Goal: Task Accomplishment & Management: Use online tool/utility

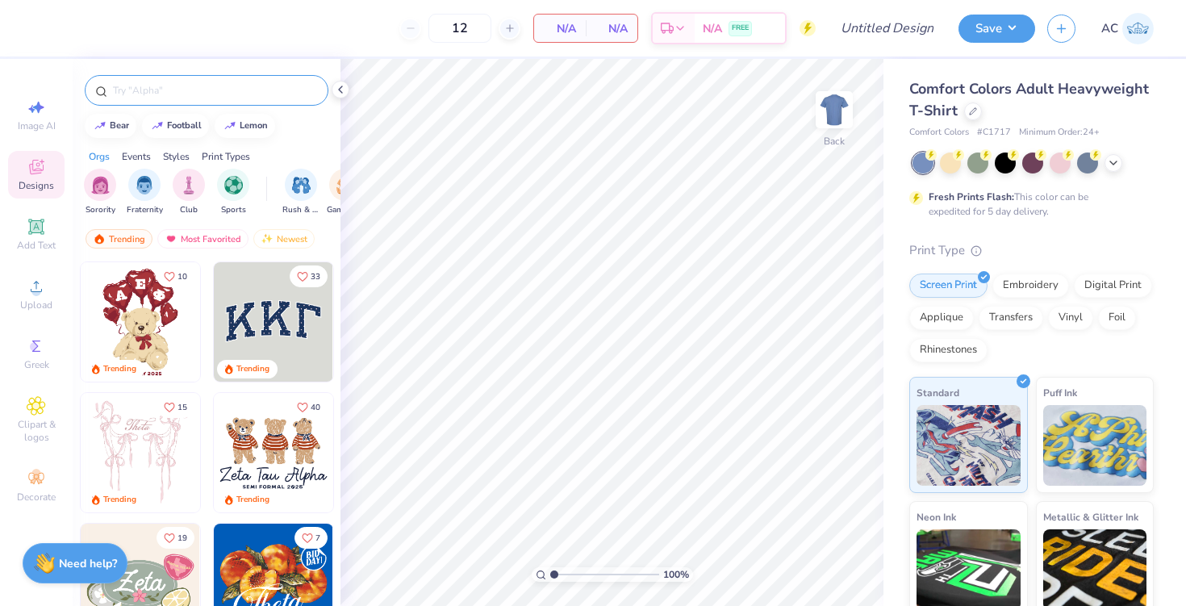
click at [220, 88] on input "text" at bounding box center [214, 90] width 207 height 16
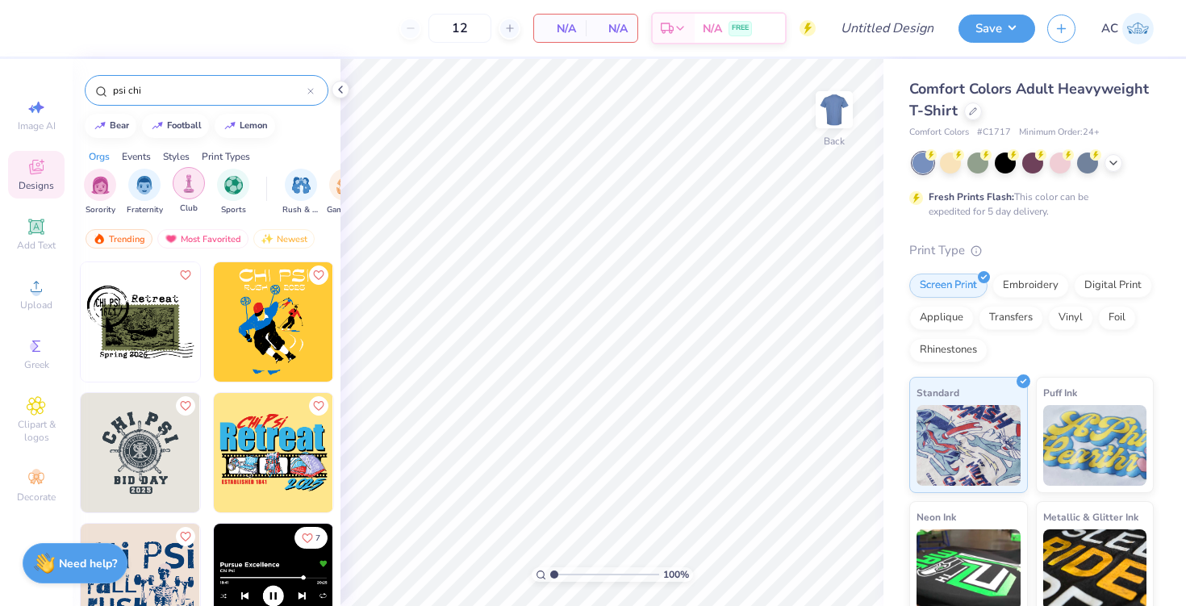
click at [191, 195] on div "filter for Club" at bounding box center [189, 183] width 32 height 32
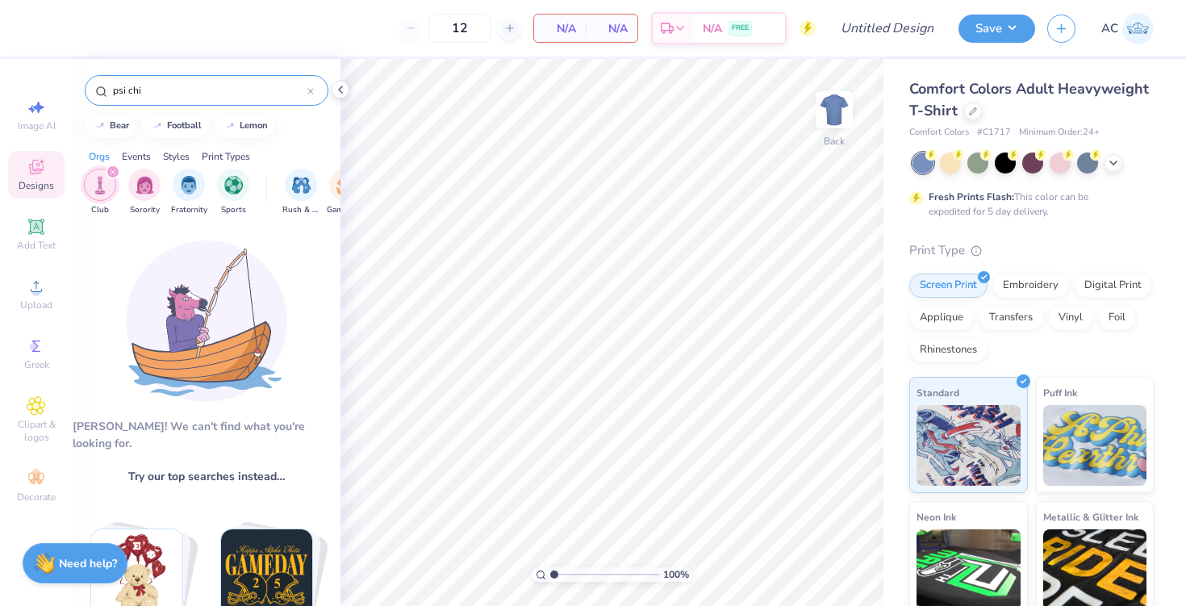
click at [112, 173] on icon "filter for Club" at bounding box center [113, 172] width 6 height 6
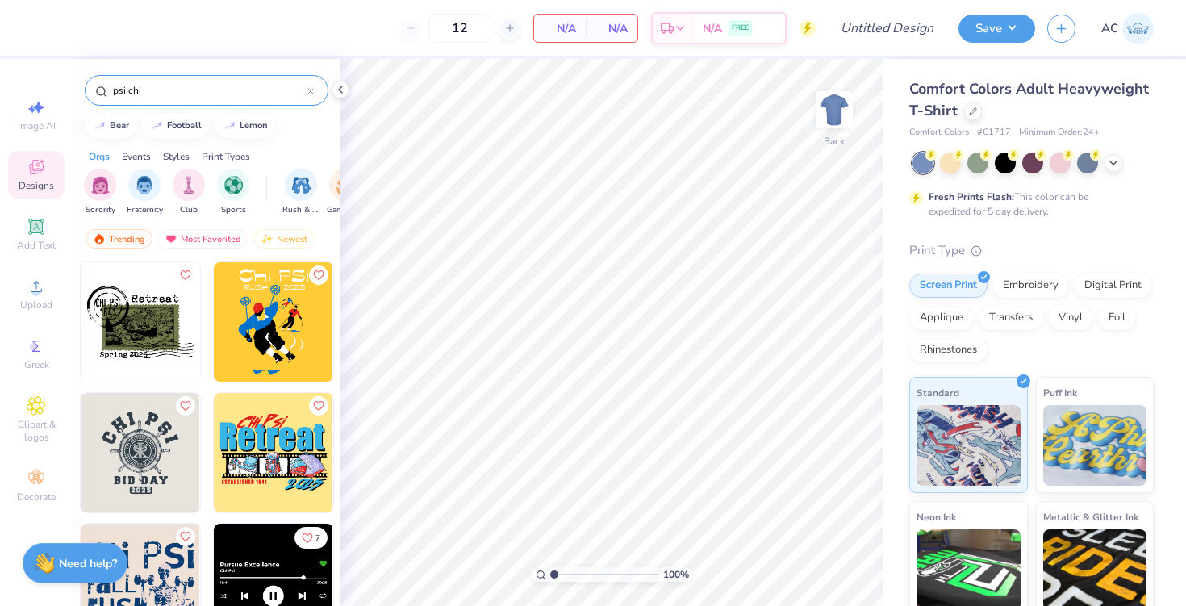
click at [136, 154] on div "Events" at bounding box center [136, 156] width 29 height 15
click at [95, 151] on div "Orgs" at bounding box center [99, 156] width 21 height 15
click at [165, 91] on input "psi chi" at bounding box center [209, 90] width 196 height 16
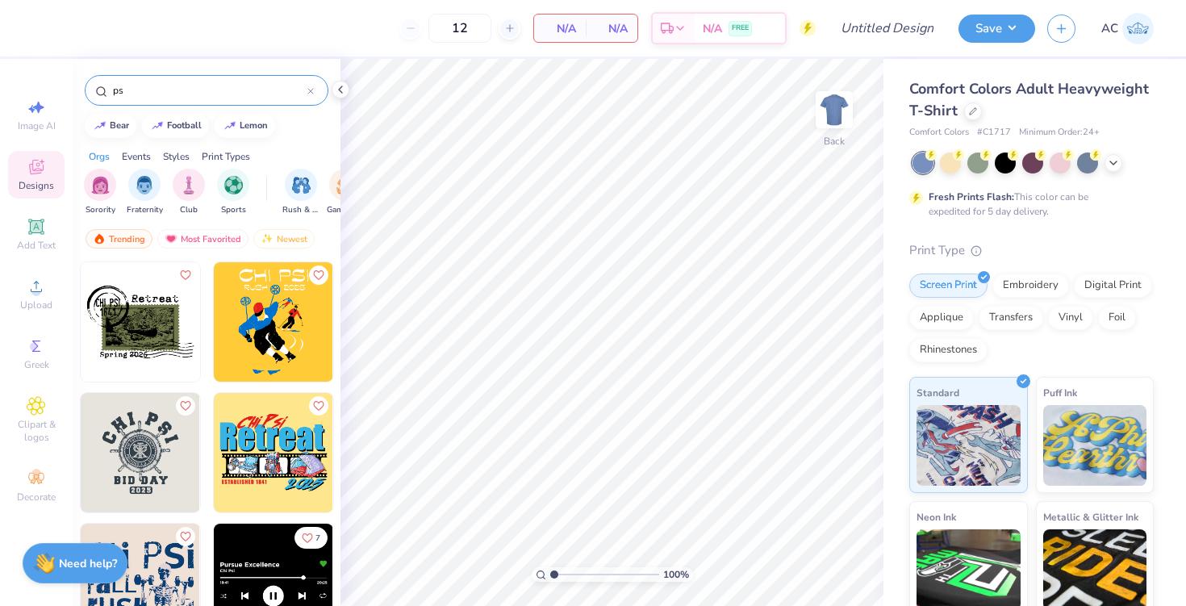
type input "p"
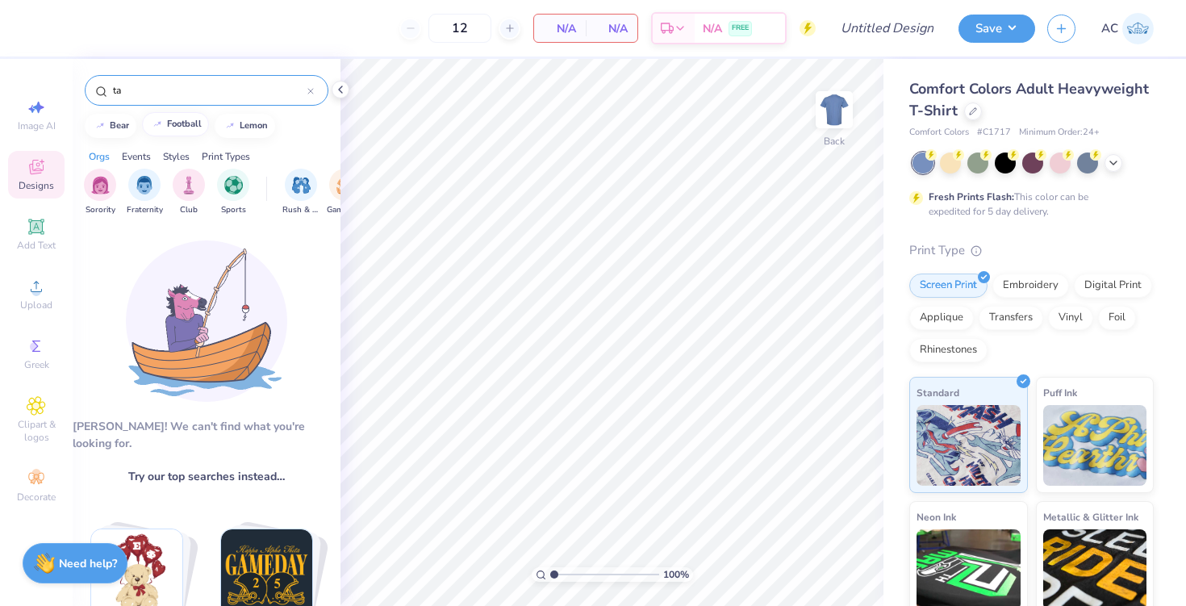
type input "t"
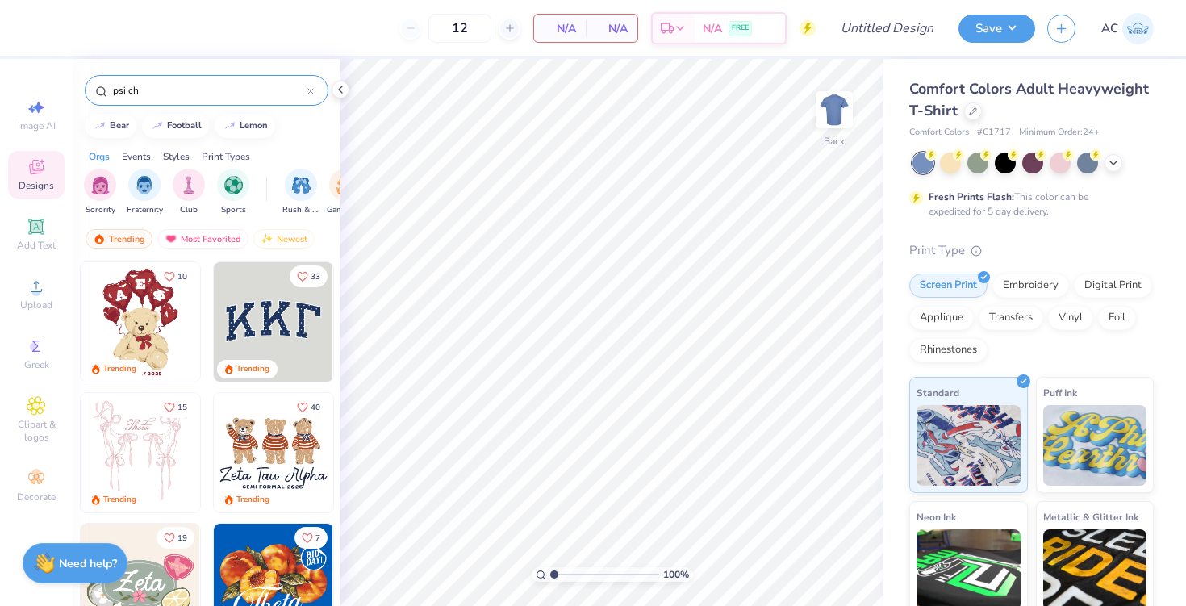
type input "psi chi"
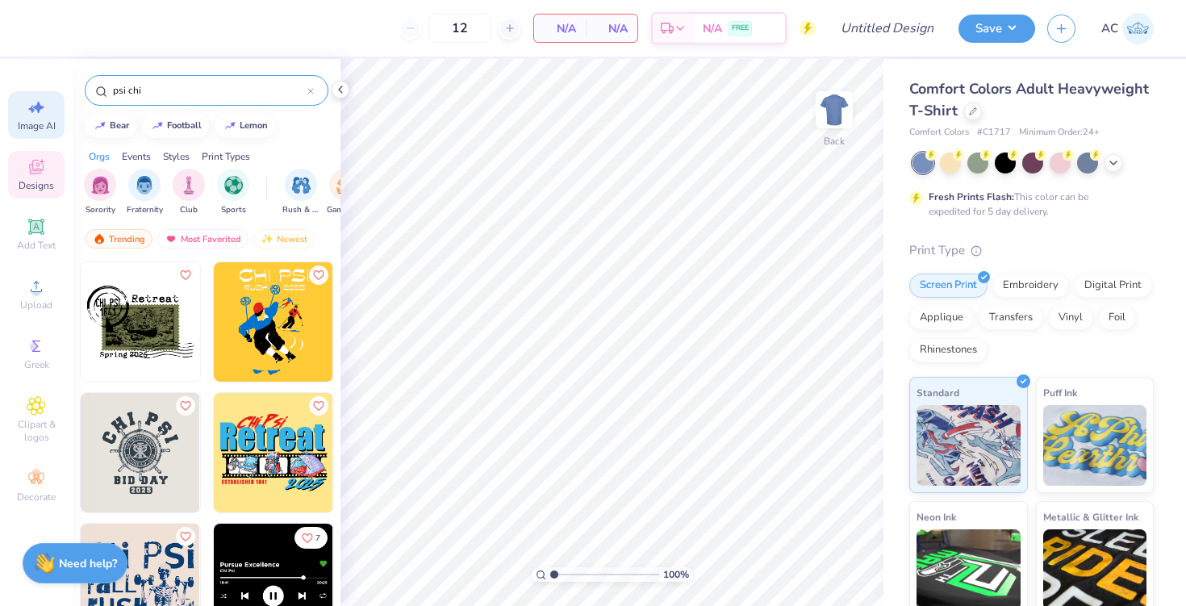
click at [42, 126] on span "Image AI" at bounding box center [37, 125] width 38 height 13
select select "4"
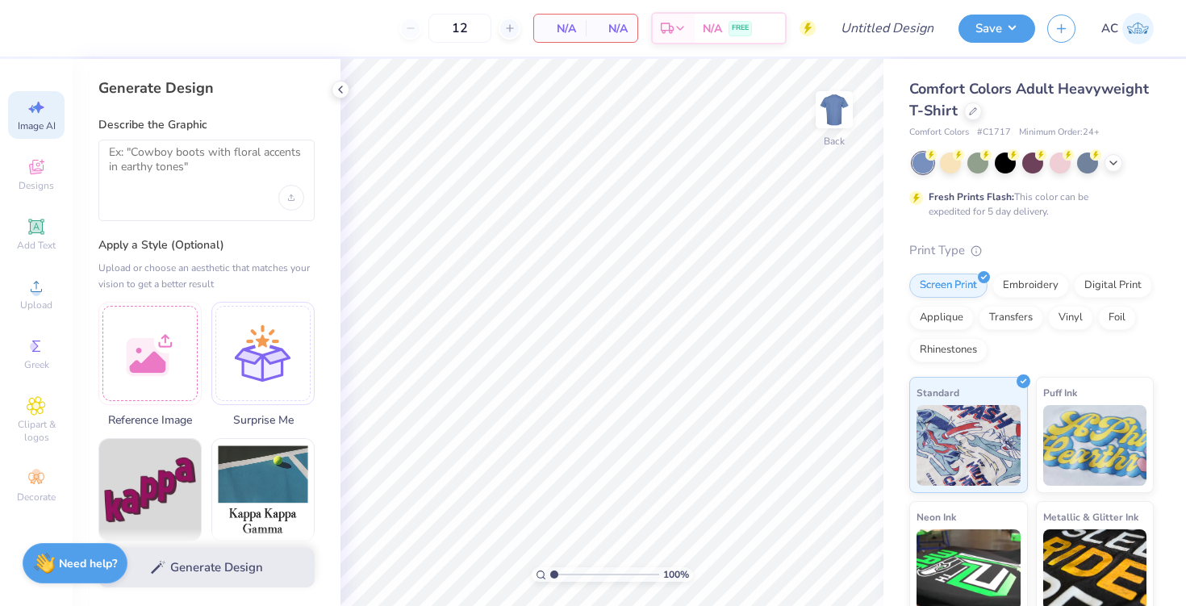
click at [194, 186] on div at bounding box center [206, 181] width 216 height 82
click at [176, 153] on textarea at bounding box center [206, 165] width 195 height 40
click at [955, 159] on div at bounding box center [950, 161] width 21 height 21
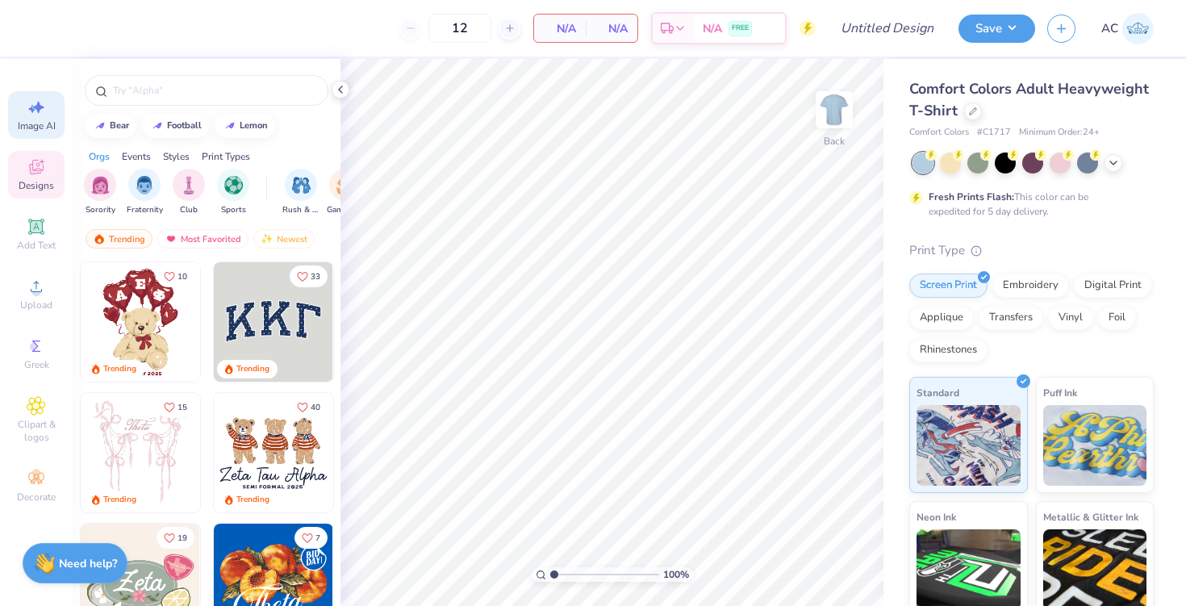
click at [37, 111] on icon at bounding box center [36, 107] width 19 height 19
select select "4"
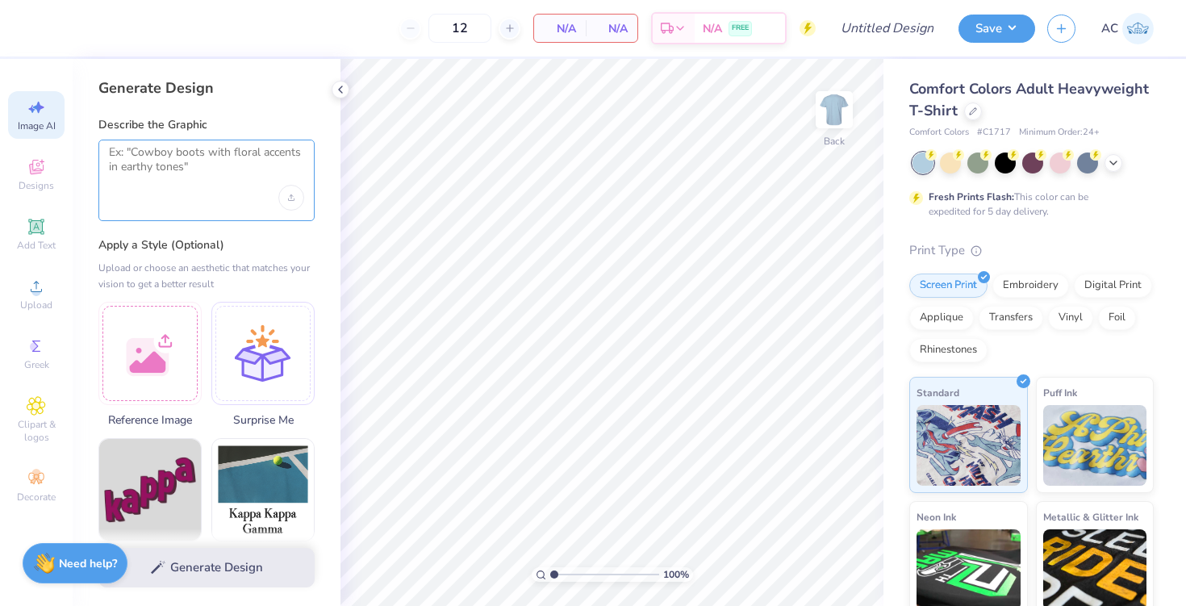
click at [195, 181] on textarea at bounding box center [206, 165] width 195 height 40
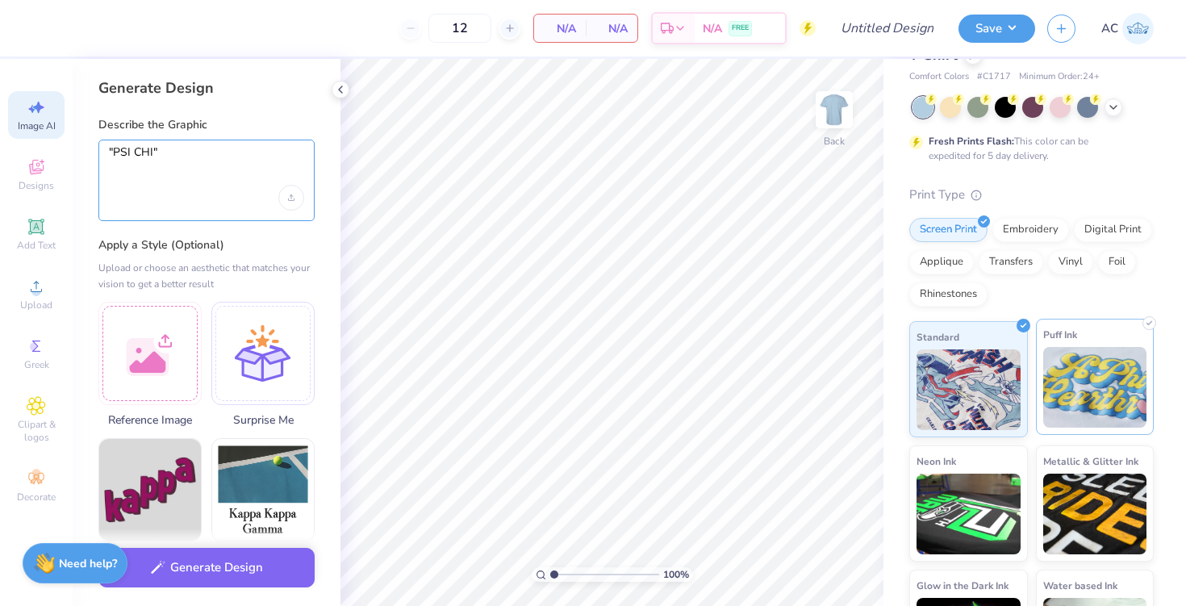
scroll to position [54, 0]
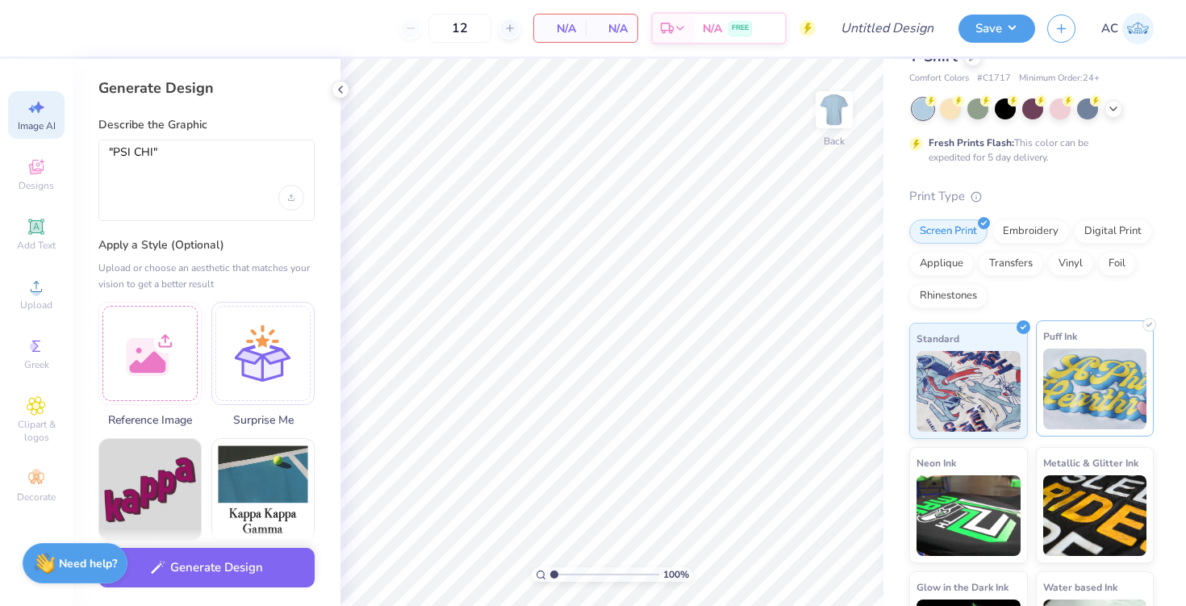
click at [1082, 333] on div "Puff Ink" at bounding box center [1095, 378] width 119 height 116
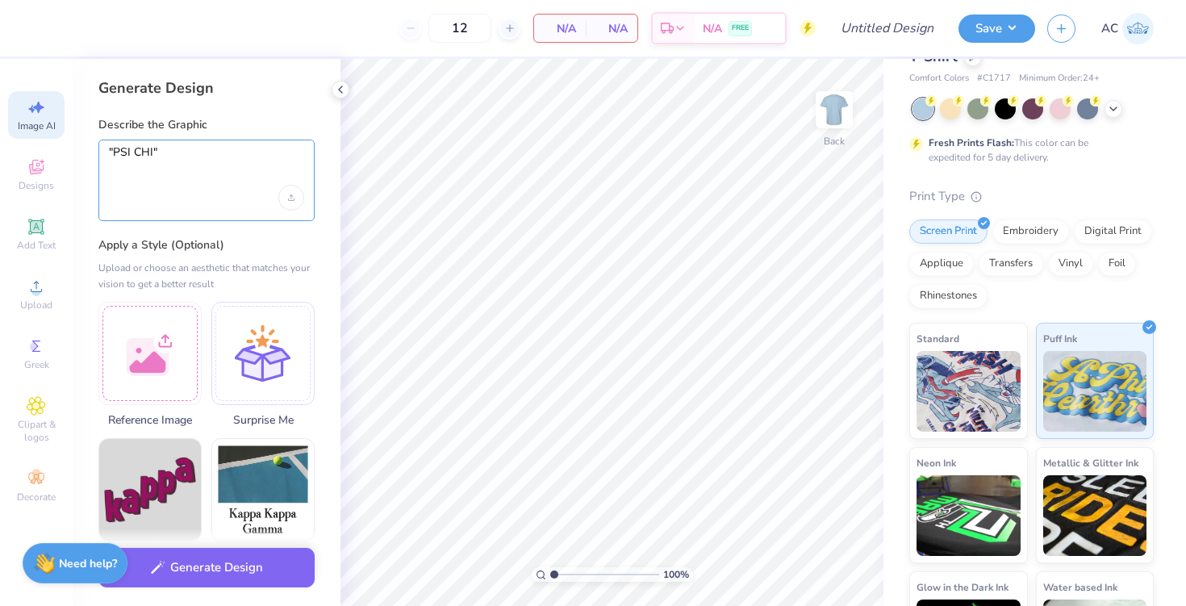
click at [229, 161] on textarea ""PSI CHI"" at bounding box center [206, 165] width 195 height 40
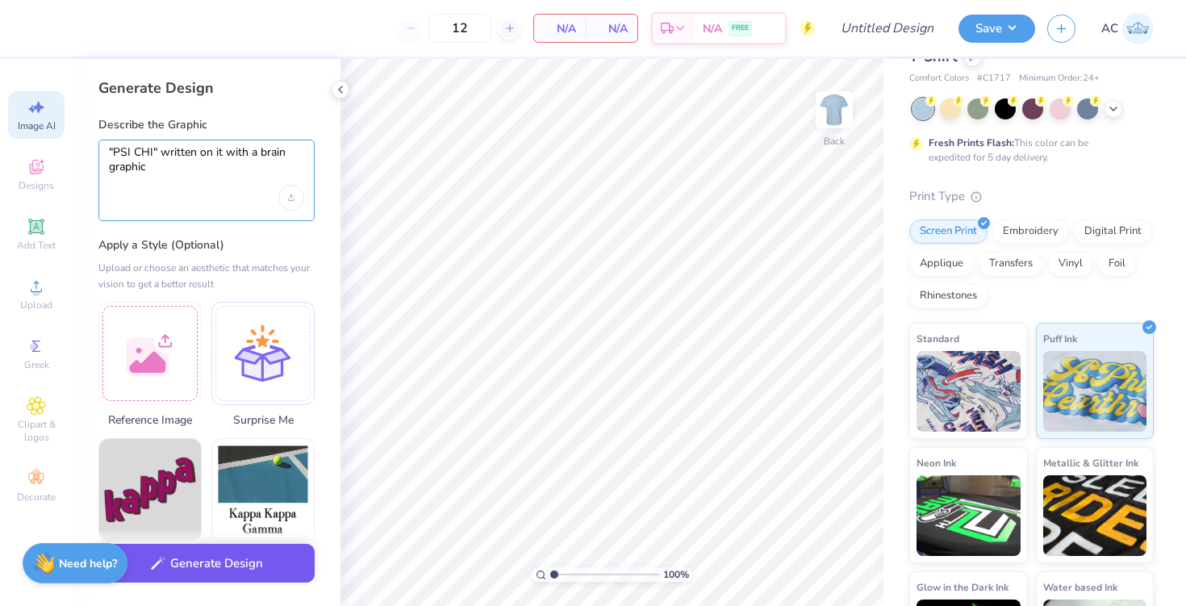
type textarea ""PSI CHI" written on it with a brain graphic"
click at [233, 559] on button "Generate Design" at bounding box center [206, 564] width 216 height 40
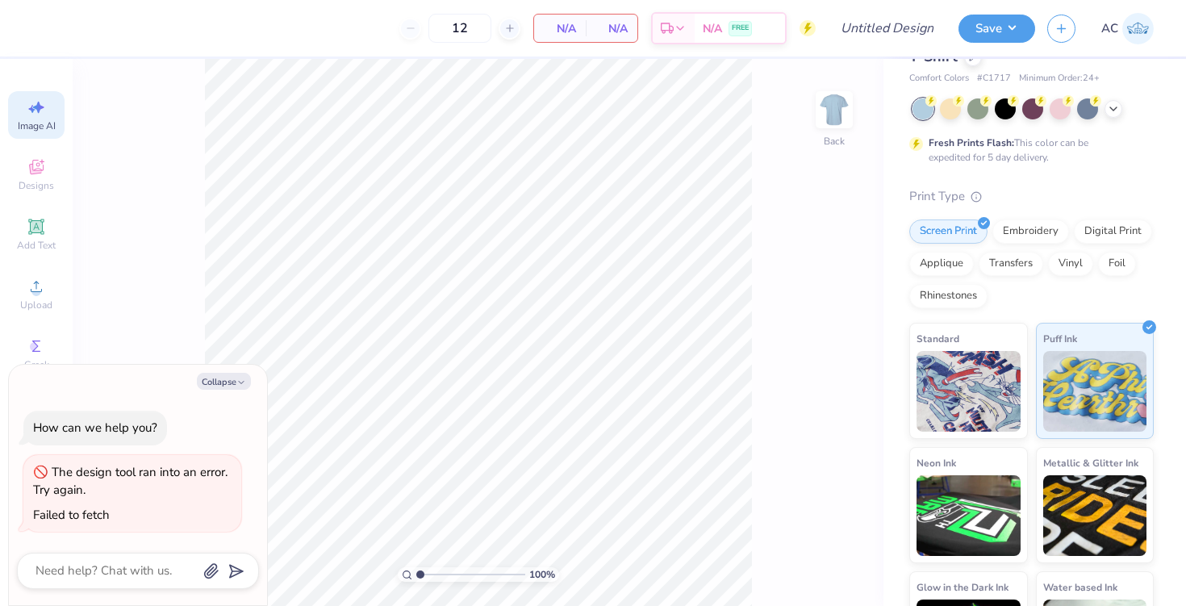
scroll to position [0, 36]
click at [71, 516] on div "Failed to fetch" at bounding box center [71, 515] width 77 height 16
click at [37, 120] on span "Image AI" at bounding box center [37, 125] width 38 height 13
type textarea "x"
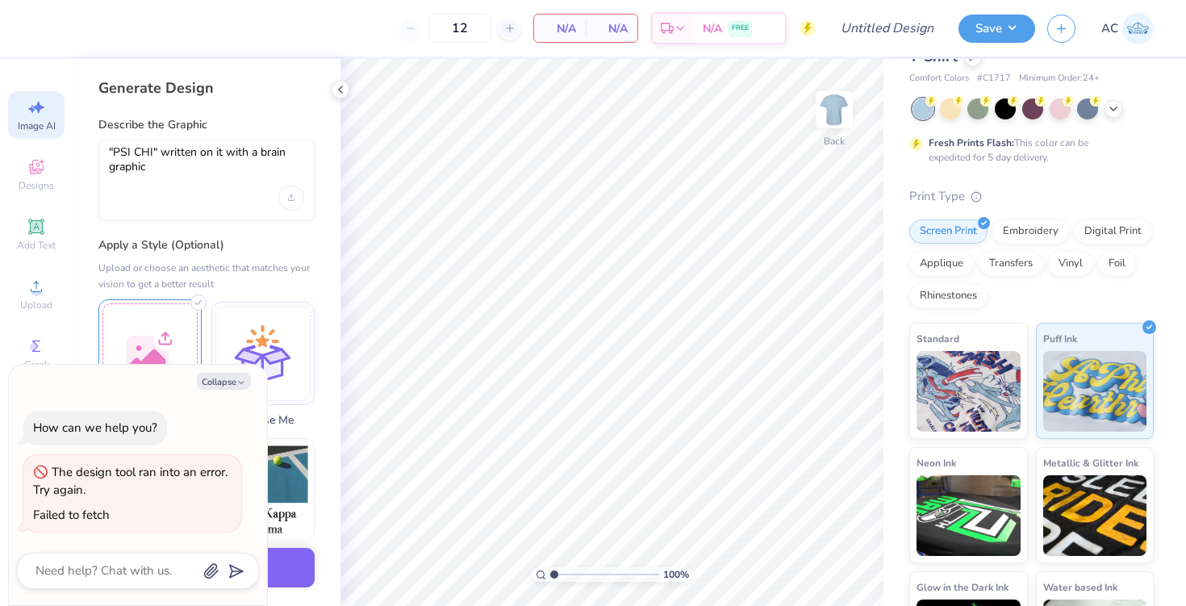
scroll to position [0, 0]
click at [185, 174] on textarea ""PSI CHI" written on it with a brain graphic" at bounding box center [206, 165] width 195 height 40
drag, startPoint x: 217, startPoint y: 161, endPoint x: 99, endPoint y: 169, distance: 118.1
click at [99, 169] on div ""PSI CHI" written on it with a brain graphic" at bounding box center [206, 181] width 216 height 82
type textarea ""PSI CHI" written on it with a brain"
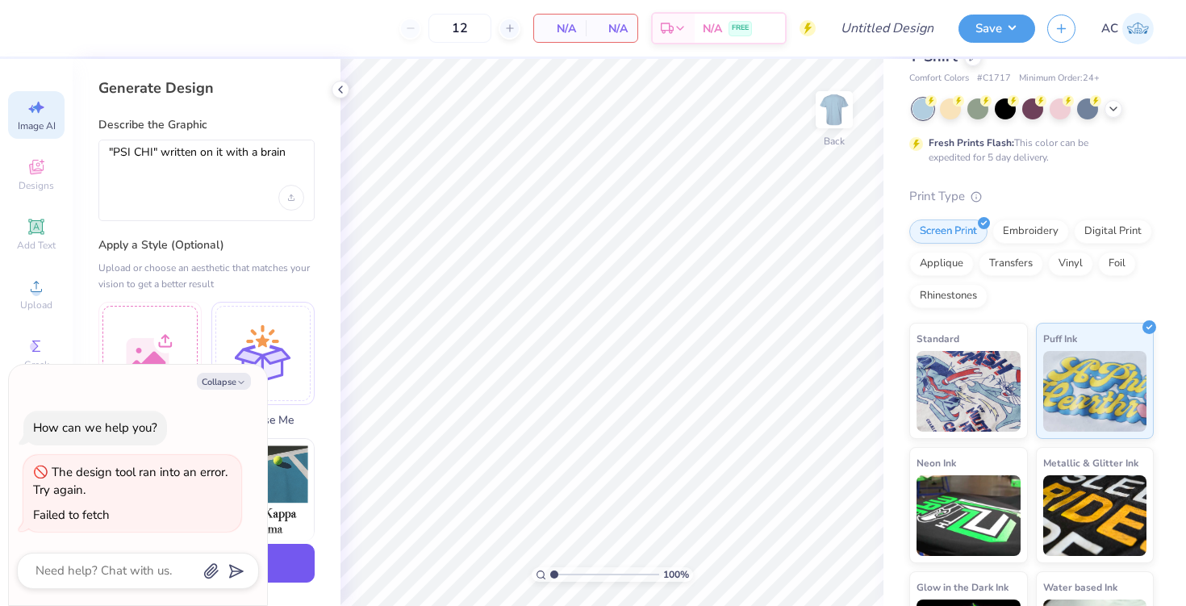
click at [293, 576] on button "Generate Design" at bounding box center [206, 564] width 216 height 40
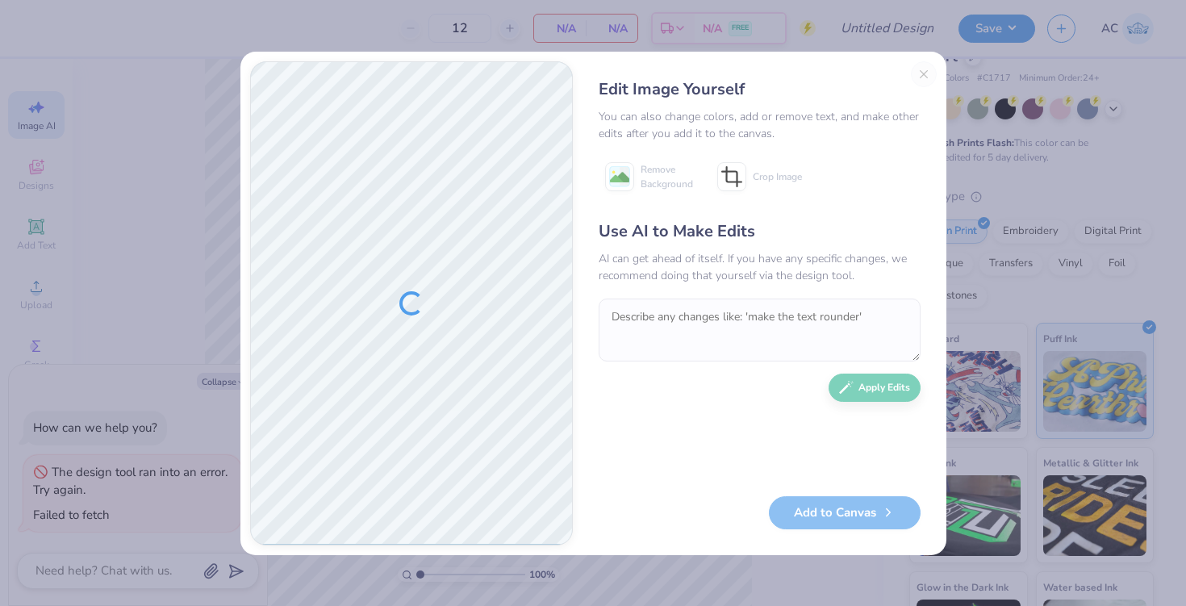
type textarea "x"
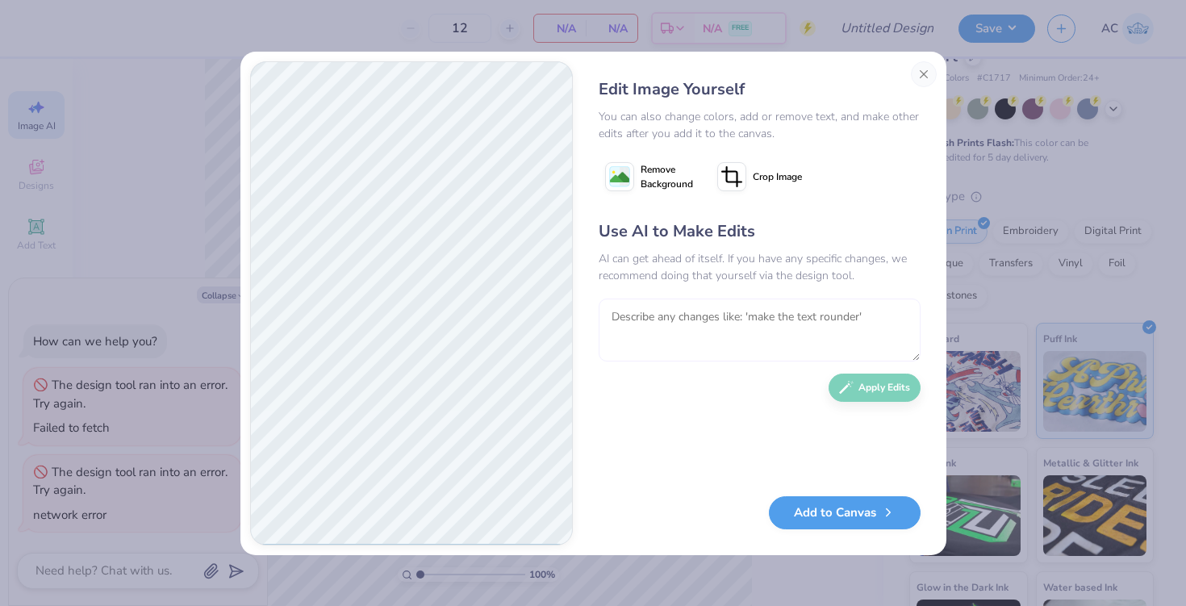
click at [776, 340] on textarea at bounding box center [760, 330] width 322 height 63
type textarea "i want the words "PSI CHI" printed with a graphic of a brain"
click at [881, 386] on button "Apply Edits" at bounding box center [875, 384] width 92 height 28
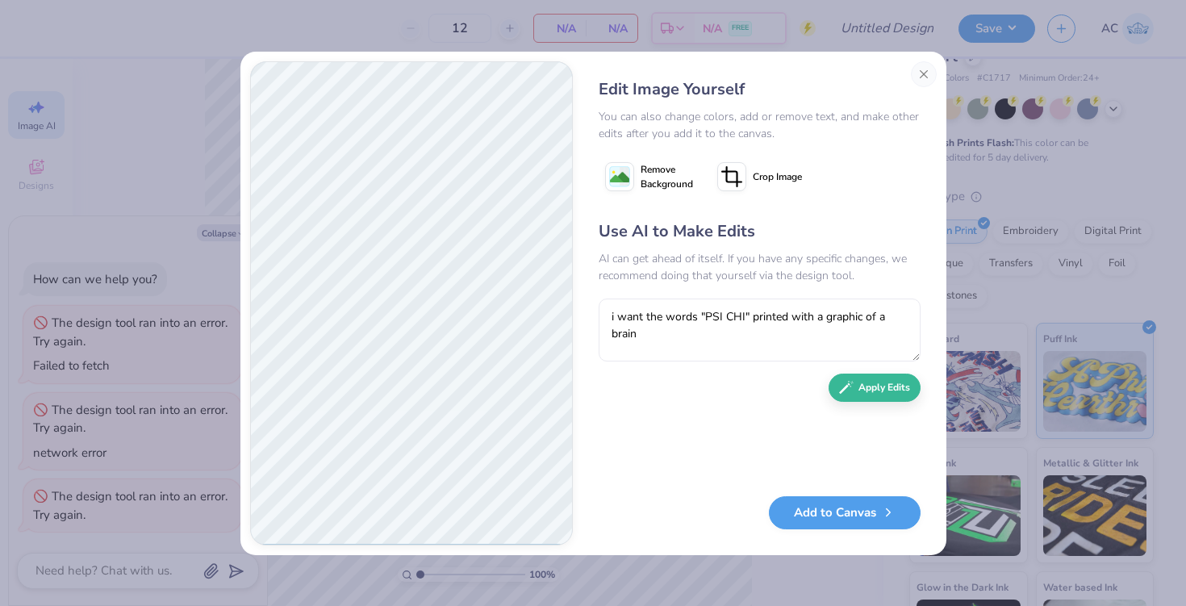
type textarea "x"
click at [876, 389] on button "Apply Edits" at bounding box center [875, 384] width 92 height 28
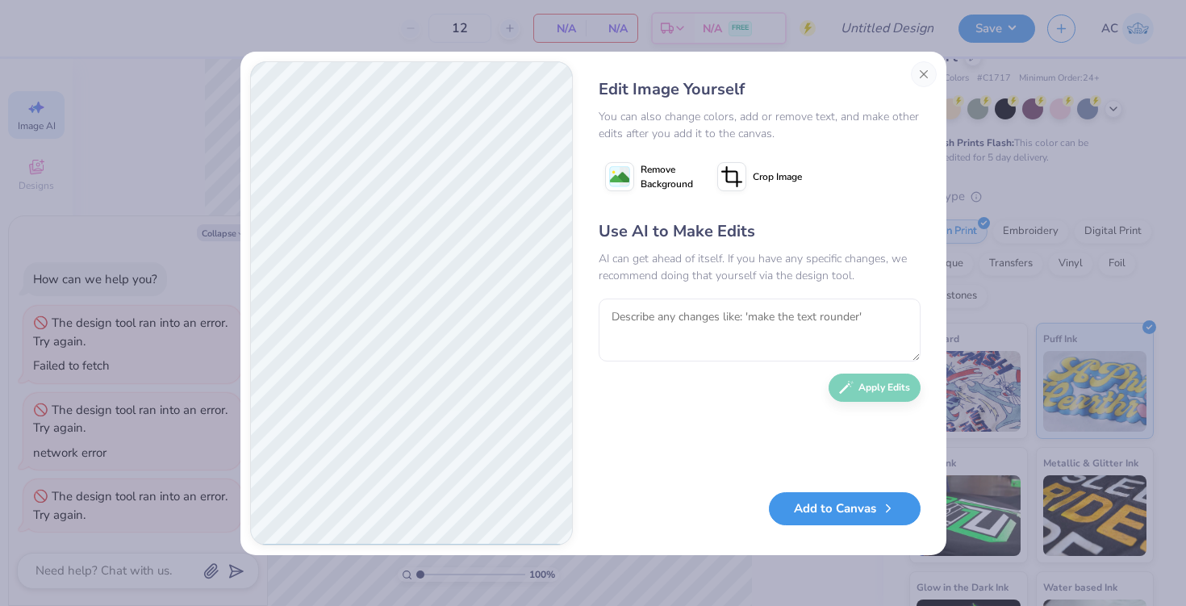
click at [832, 507] on button "Add to Canvas" at bounding box center [845, 508] width 152 height 33
type textarea "x"
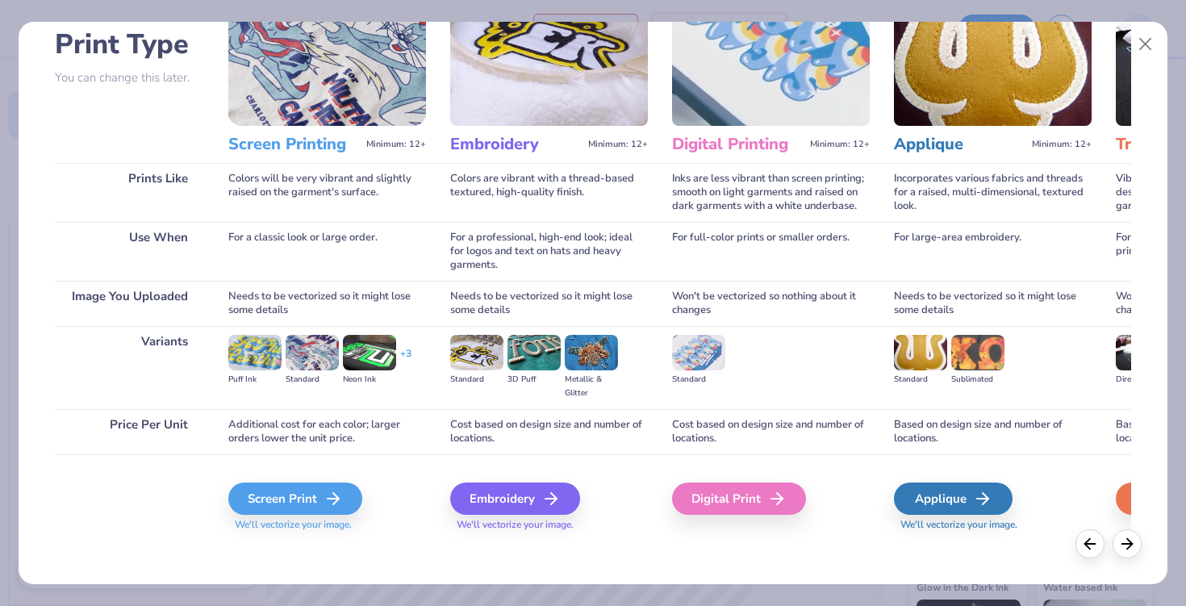
scroll to position [118, 0]
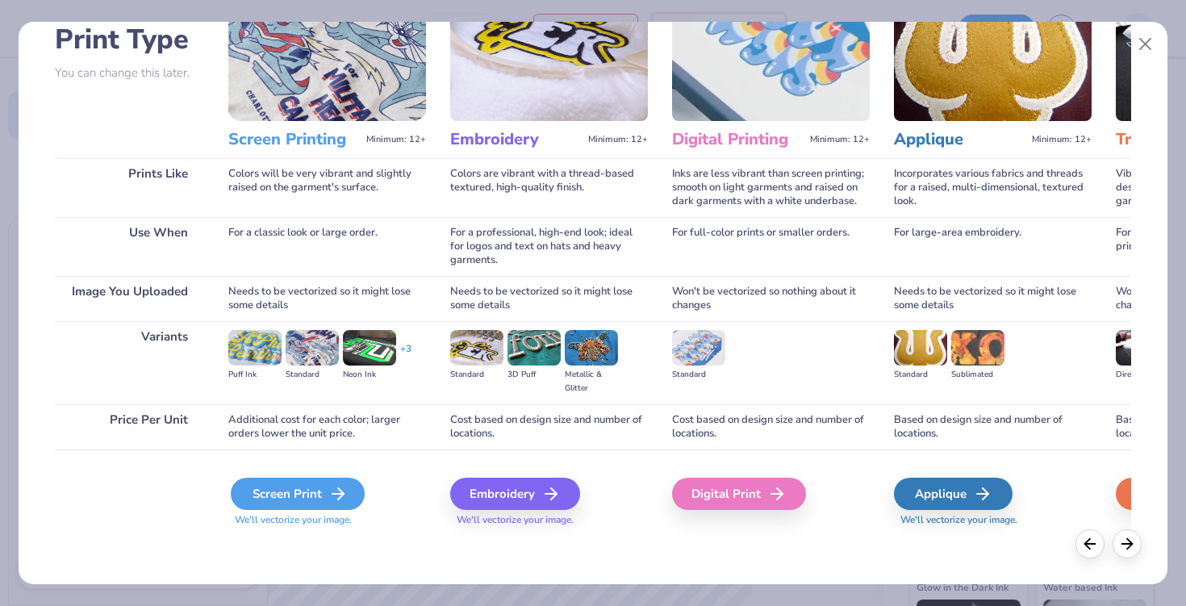
click at [292, 493] on div "Screen Print" at bounding box center [298, 494] width 134 height 32
type textarea "x"
